Goal: Check status: Check status

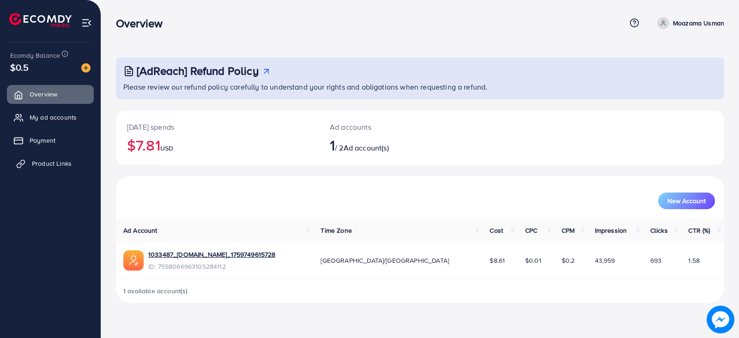
click at [31, 166] on link "Product Links" at bounding box center [50, 163] width 87 height 18
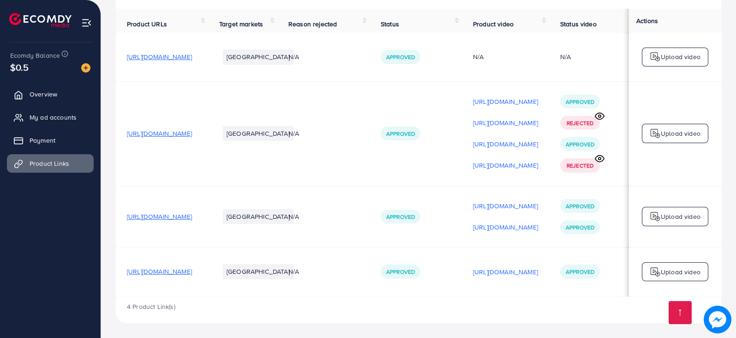
click at [192, 270] on span "[URL][DOMAIN_NAME]" at bounding box center [159, 271] width 65 height 9
click at [42, 114] on span "My ad accounts" at bounding box center [55, 117] width 47 height 9
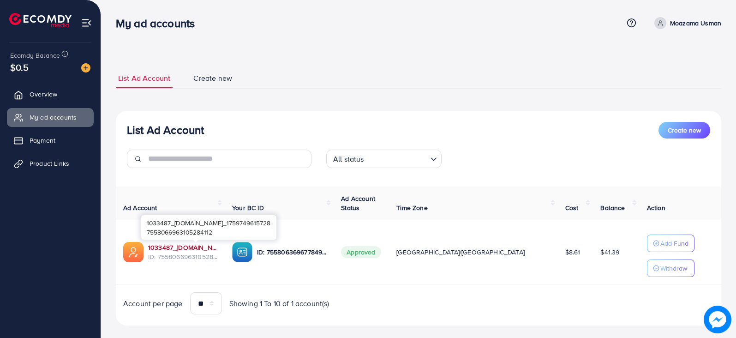
click at [217, 246] on link "1033487_[DOMAIN_NAME]_1759749615728" at bounding box center [182, 247] width 69 height 9
click at [48, 164] on span "Product Links" at bounding box center [52, 163] width 40 height 9
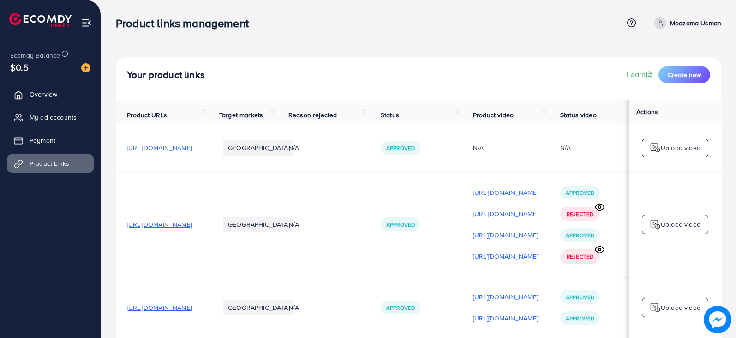
scroll to position [0, 125]
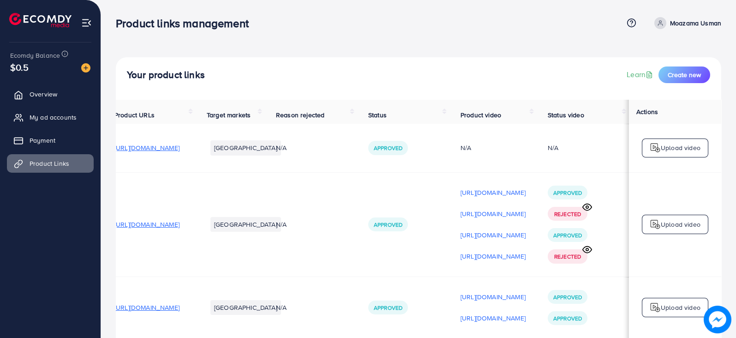
click at [584, 253] on icon at bounding box center [588, 250] width 10 height 10
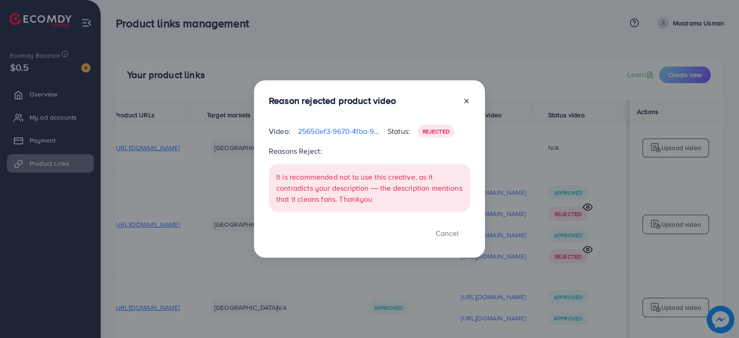
click at [584, 253] on div "Reason rejected product video Video: 25650ef3-9670-4fba-9c76-7d41e2429b67-17599…" at bounding box center [369, 169] width 739 height 338
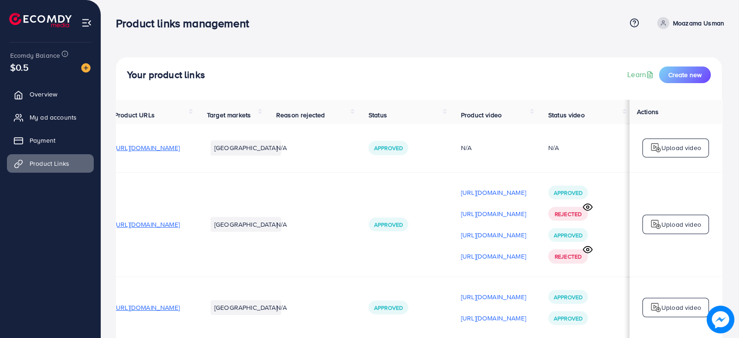
scroll to position [0, 123]
click at [499, 257] on p "[URL][DOMAIN_NAME]" at bounding box center [493, 256] width 65 height 11
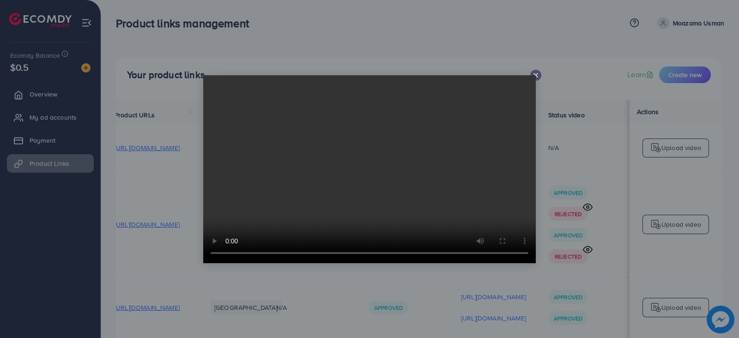
click at [533, 75] on video at bounding box center [369, 169] width 332 height 188
click at [537, 70] on div at bounding box center [535, 75] width 11 height 11
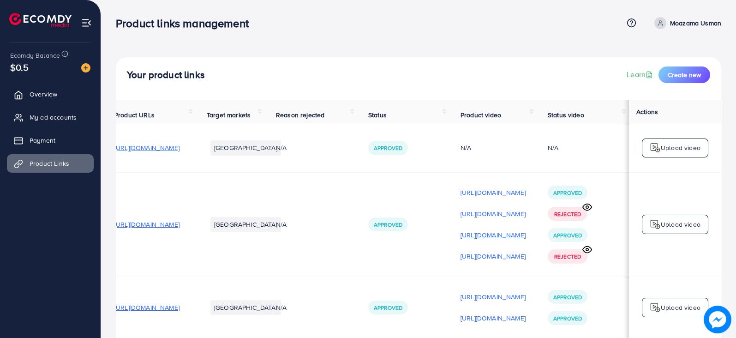
click at [493, 234] on p "[URL][DOMAIN_NAME]" at bounding box center [493, 234] width 65 height 11
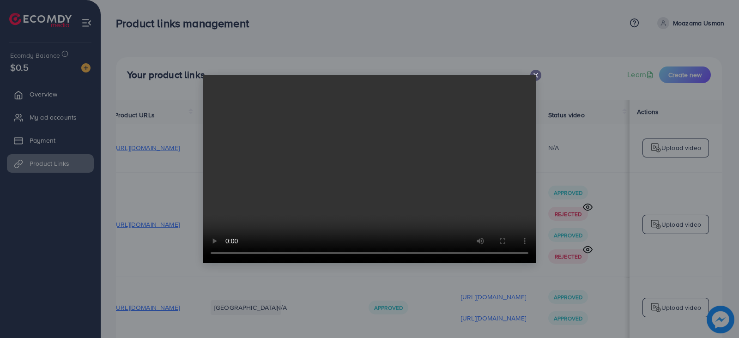
click at [534, 75] on video at bounding box center [369, 169] width 332 height 188
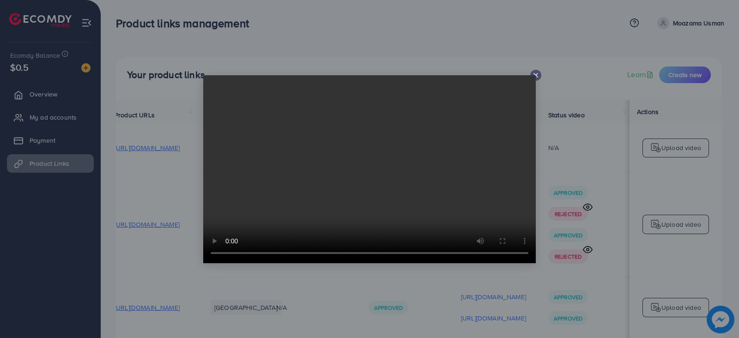
click at [534, 75] on video at bounding box center [369, 169] width 332 height 188
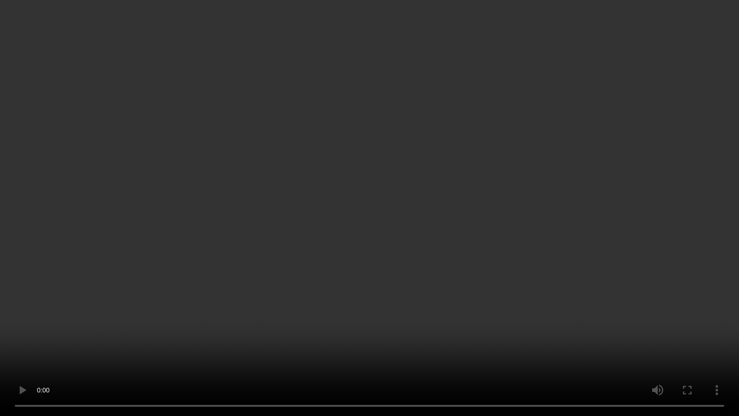
drag, startPoint x: 534, startPoint y: 125, endPoint x: 679, endPoint y: 273, distance: 207.0
click at [534, 125] on video at bounding box center [369, 208] width 739 height 416
